Goal: Find specific page/section: Find specific page/section

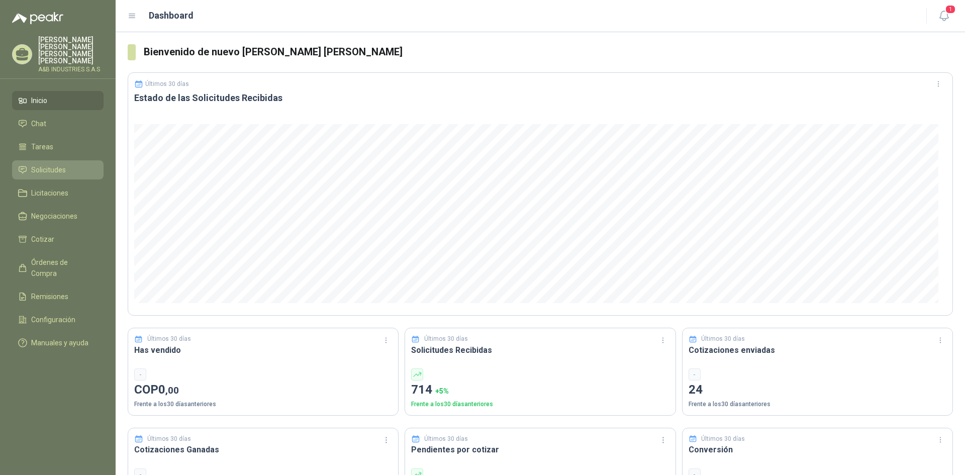
click at [57, 164] on span "Solicitudes" at bounding box center [48, 169] width 35 height 11
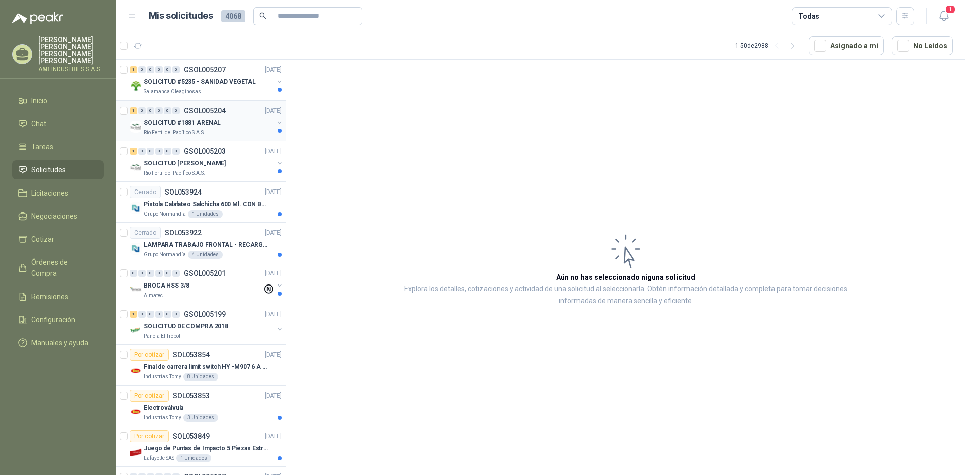
click at [215, 132] on div "Rio Fertil del Pacífico S.A.S." at bounding box center [209, 133] width 130 height 8
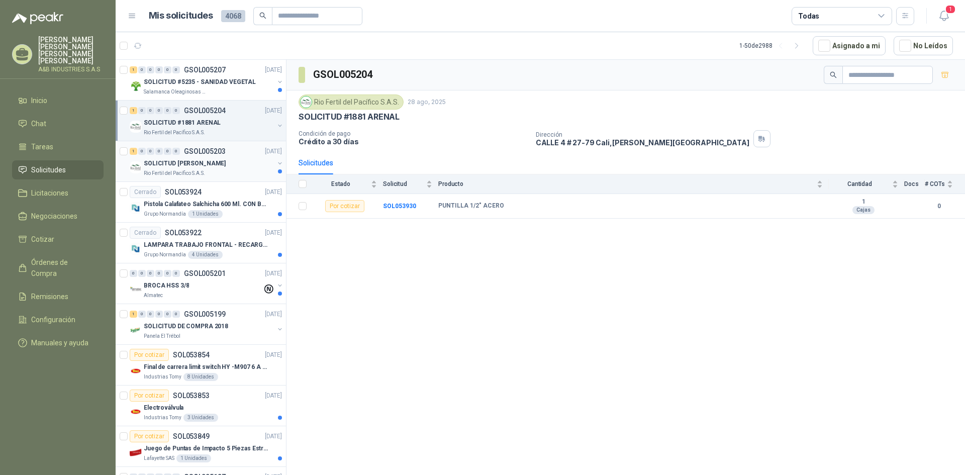
click at [208, 164] on p "SOLICITUD [PERSON_NAME]" at bounding box center [185, 164] width 82 height 10
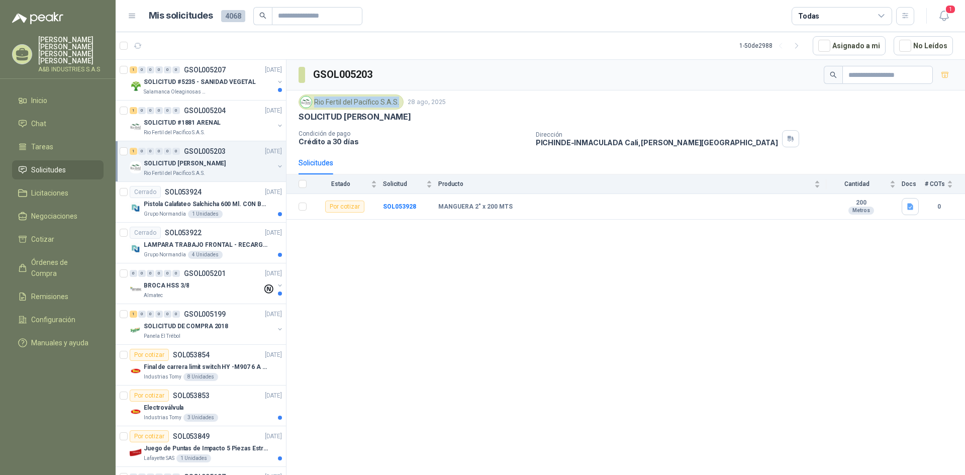
drag, startPoint x: 315, startPoint y: 105, endPoint x: 400, endPoint y: 105, distance: 84.4
click at [400, 105] on div "Rio Fertil del Pacífico S.A.S." at bounding box center [350, 101] width 105 height 15
copy div "Rio Fertil del Pacífico S.A.S."
drag, startPoint x: 439, startPoint y: 208, endPoint x: 508, endPoint y: 203, distance: 69.5
click at [508, 203] on b "MANGUERA 2" x 200 MTS" at bounding box center [475, 207] width 74 height 8
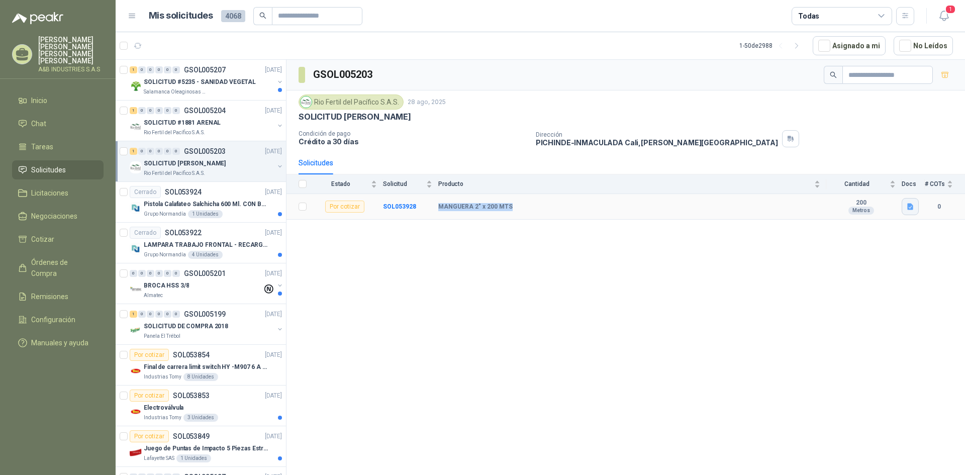
click at [909, 205] on icon "button" at bounding box center [910, 207] width 6 height 7
click at [872, 169] on button "WhatsApp Image [DATE] 12.37.17 PM (1).jpeg" at bounding box center [839, 174] width 146 height 11
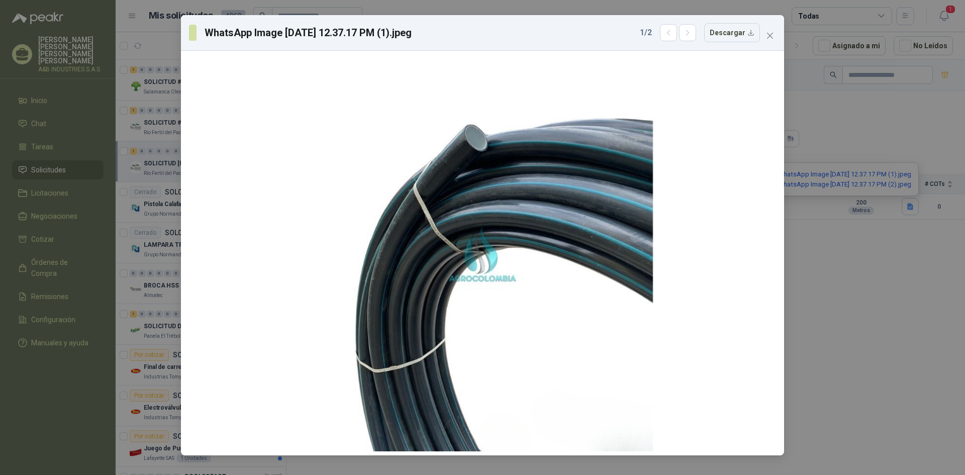
click at [869, 259] on div "WhatsApp Image [DATE] 12.37.17 PM (1).jpeg 1 / 2 Descargar" at bounding box center [482, 237] width 965 height 475
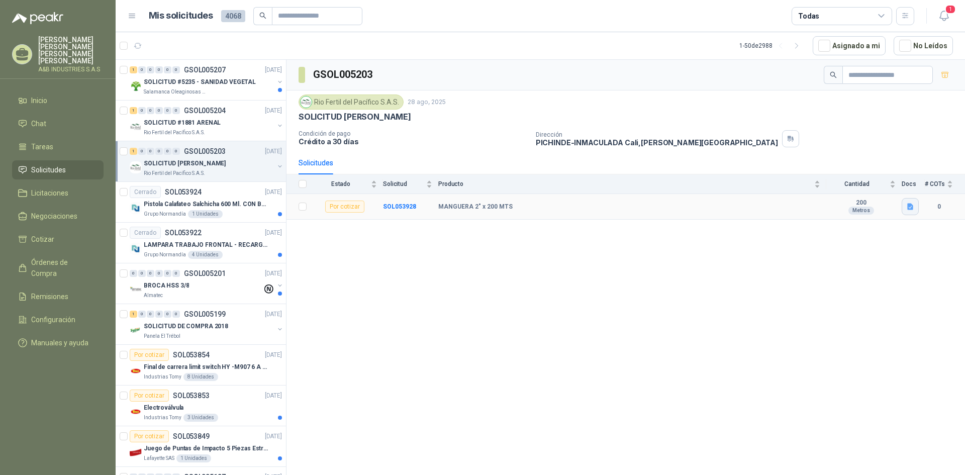
click at [910, 203] on icon "button" at bounding box center [910, 207] width 9 height 9
click at [870, 186] on button "WhatsApp Image [DATE] 12.37.17 PM (2).jpeg" at bounding box center [839, 184] width 146 height 11
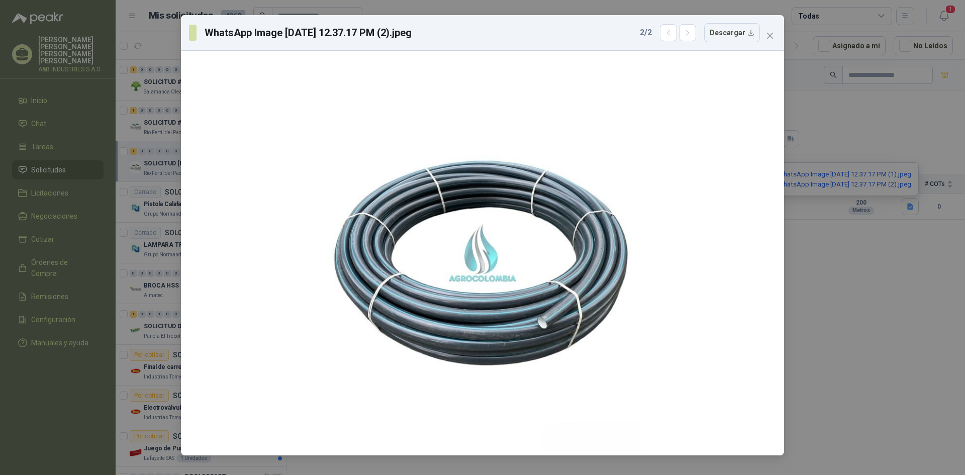
click at [836, 237] on div "WhatsApp Image [DATE] 12.37.17 PM (2).jpeg 2 / 2 Descargar" at bounding box center [482, 237] width 965 height 475
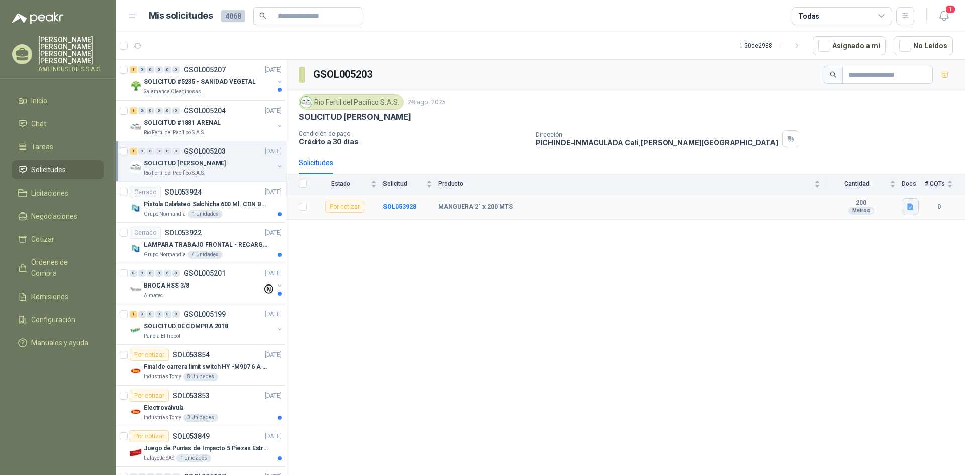
click at [911, 203] on icon "button" at bounding box center [910, 207] width 9 height 9
click at [817, 174] on button "WhatsApp Image [DATE] 12.37.17 PM (1).jpeg" at bounding box center [839, 174] width 146 height 11
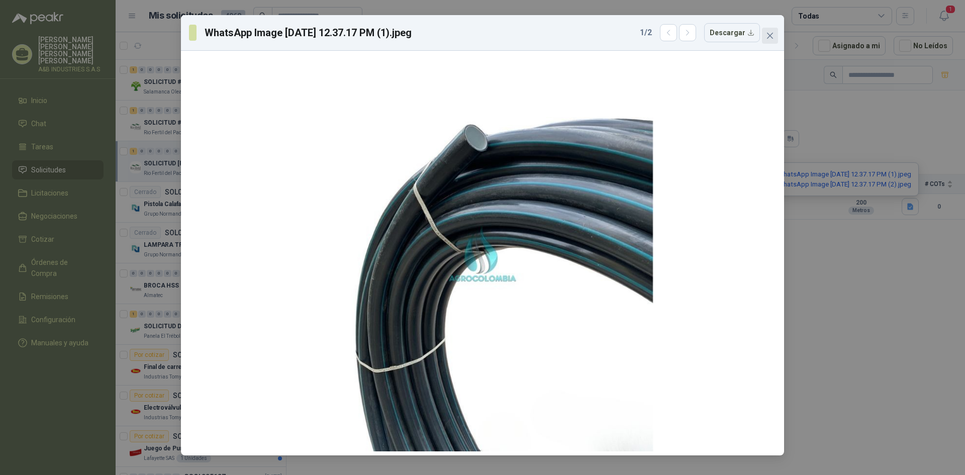
click at [770, 38] on icon "close" at bounding box center [770, 36] width 8 height 8
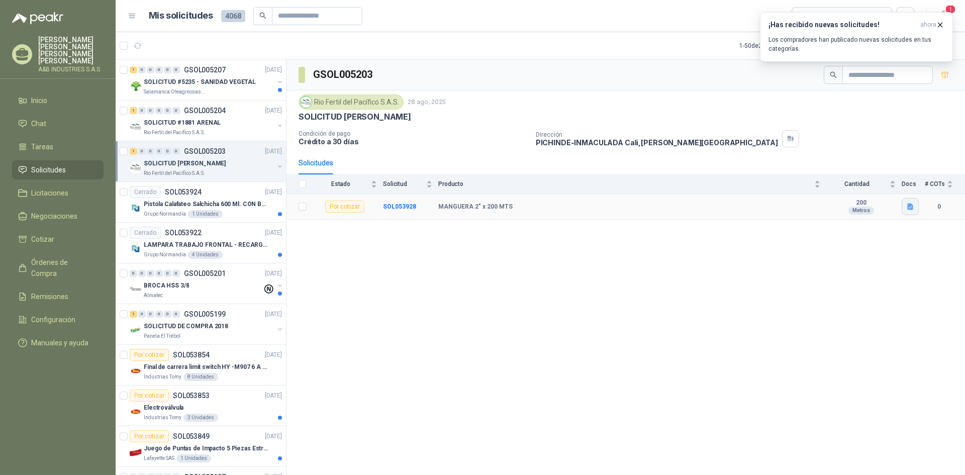
click at [912, 205] on icon "button" at bounding box center [910, 207] width 6 height 7
click at [870, 184] on button "WhatsApp Image [DATE] 12.37.17 PM (2).jpeg" at bounding box center [839, 184] width 146 height 11
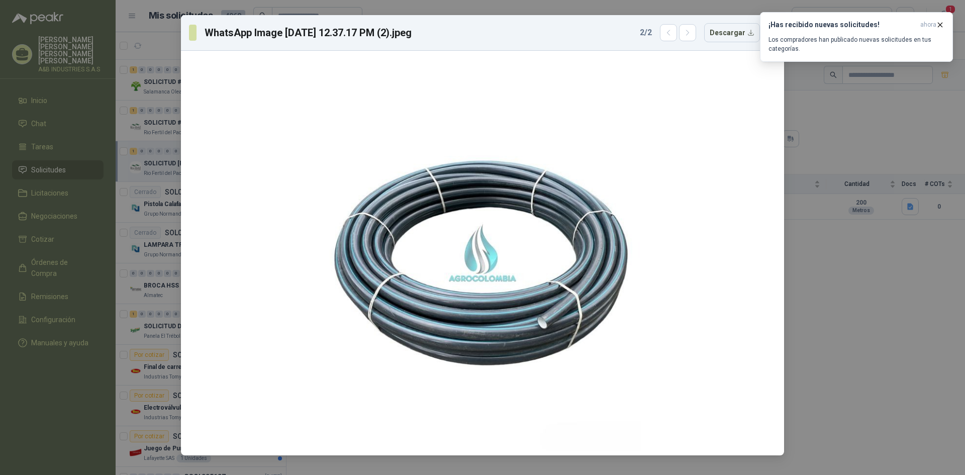
click at [864, 280] on div "WhatsApp Image [DATE] 12.37.17 PM (2).jpeg 2 / 2 Descargar" at bounding box center [482, 237] width 965 height 475
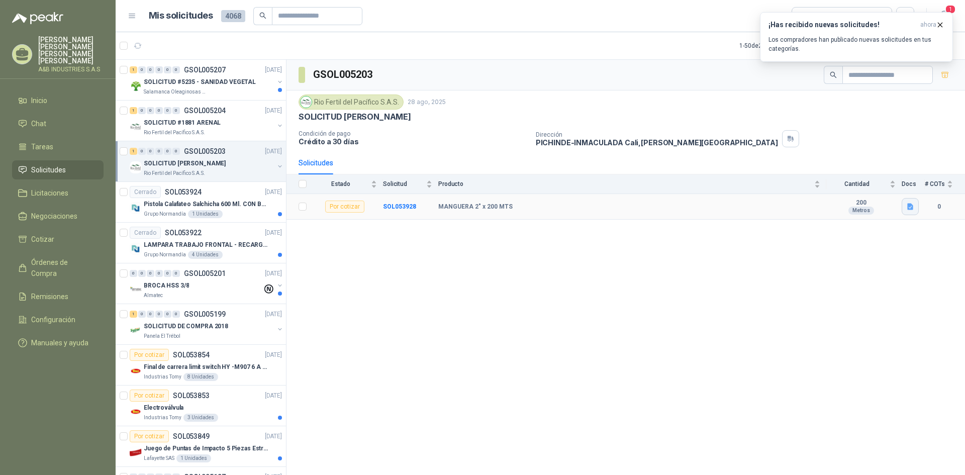
click at [912, 208] on icon "button" at bounding box center [910, 207] width 6 height 7
click at [857, 173] on button "WhatsApp Image [DATE] 12.37.17 PM (1).jpeg" at bounding box center [839, 174] width 146 height 11
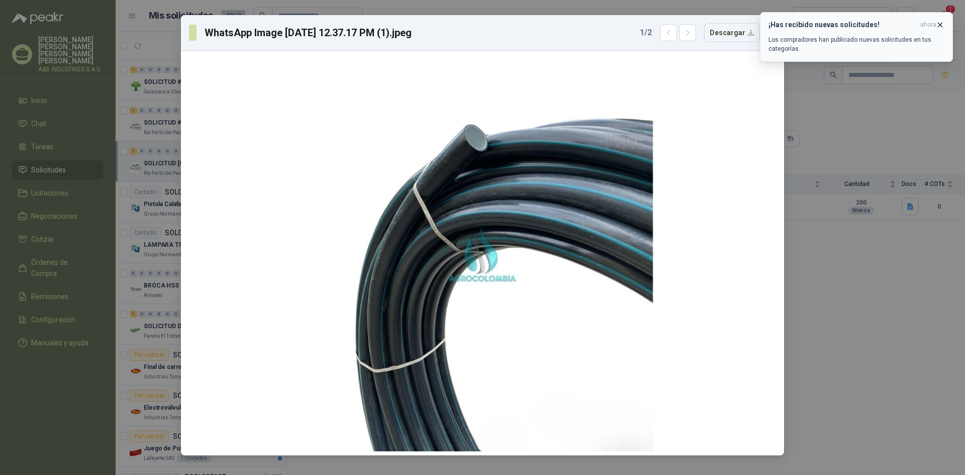
click at [941, 23] on icon "button" at bounding box center [940, 25] width 9 height 9
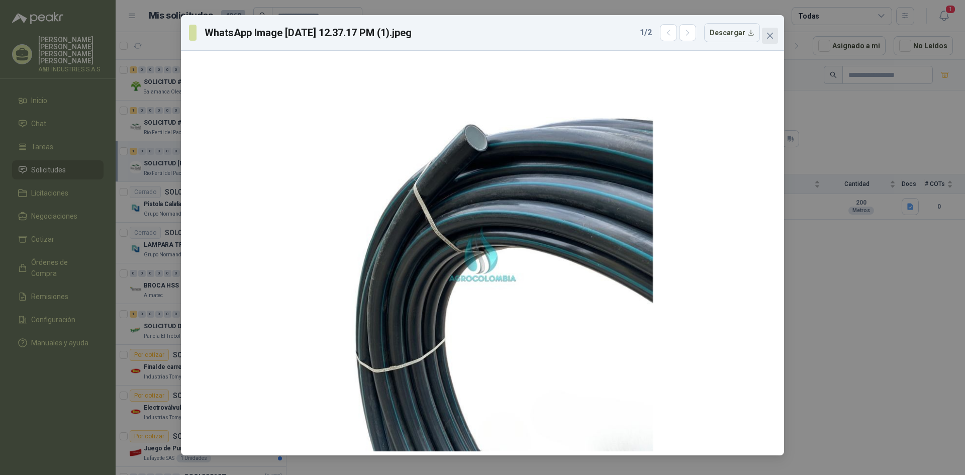
click at [774, 36] on span "Close" at bounding box center [770, 36] width 16 height 8
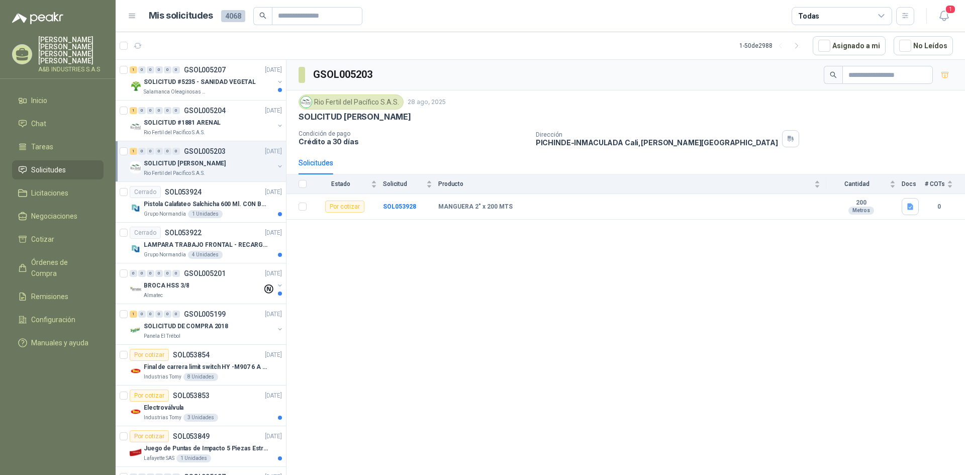
click at [812, 328] on div "GSOL005203 Rio Fertil del Pacífico S.A.S. 28 ago, 2025 SOLICITUD [PERSON_NAME] …" at bounding box center [625, 269] width 678 height 419
click at [212, 133] on div "Rio Fertil del Pacífico S.A.S." at bounding box center [209, 133] width 130 height 8
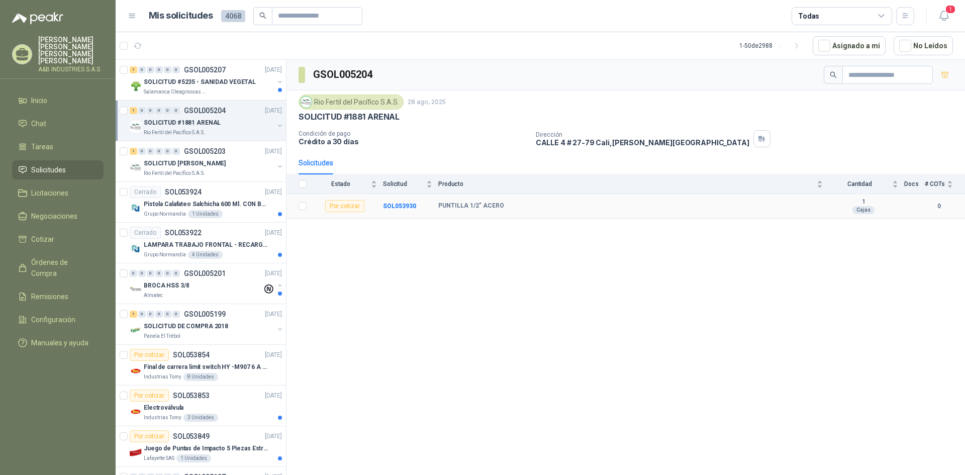
click at [863, 210] on div "Cajas" at bounding box center [863, 210] width 22 height 8
click at [865, 203] on b "1" at bounding box center [863, 202] width 69 height 8
drag, startPoint x: 592, startPoint y: 230, endPoint x: 587, endPoint y: 239, distance: 10.8
click at [587, 239] on div "GSOL005204 Rio Fertil del Pacífico S.A.S. 28 ago, 2025 SOLICITUD #1881 ARENAL C…" at bounding box center [625, 269] width 678 height 419
drag, startPoint x: 436, startPoint y: 208, endPoint x: 503, endPoint y: 210, distance: 66.9
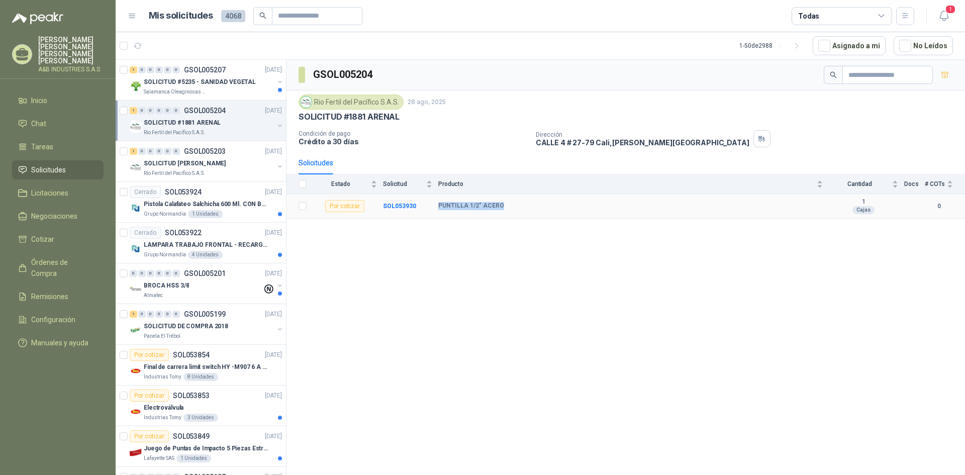
click at [503, 210] on tr "Por cotizar SOL053930 PUNTILLA 1/2" ACERO 1 Cajas 0" at bounding box center [625, 206] width 678 height 25
copy tr "PUNTILLA 1/2" ACERO"
click at [199, 204] on p "Pistola Calafateo Salchicha 600 Ml. CON BOQUILLA" at bounding box center [206, 205] width 125 height 10
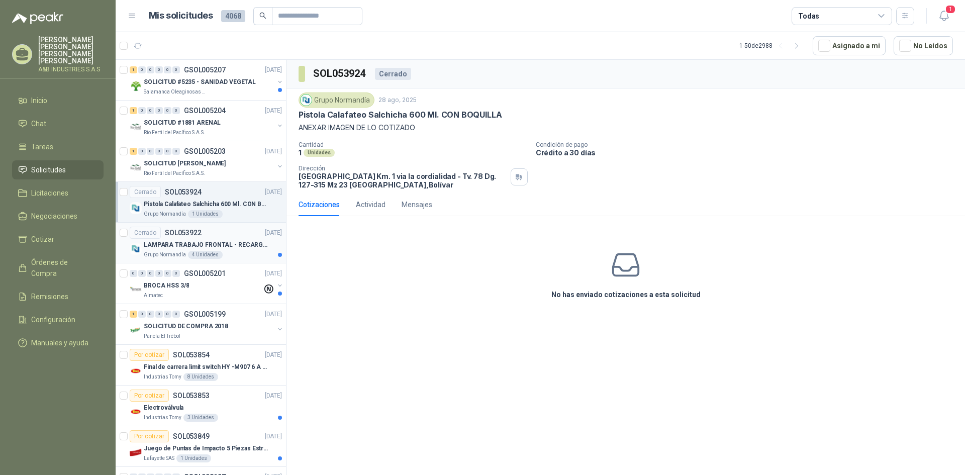
click at [198, 233] on p "SOL053922" at bounding box center [183, 232] width 37 height 7
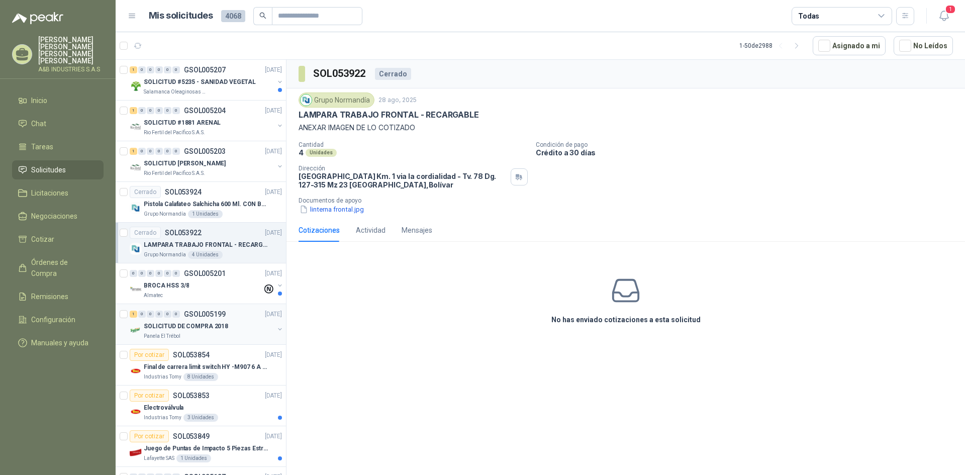
click at [216, 324] on p "SOLICITUD DE COMPRA 2018" at bounding box center [186, 327] width 84 height 10
